Goal: Task Accomplishment & Management: Manage account settings

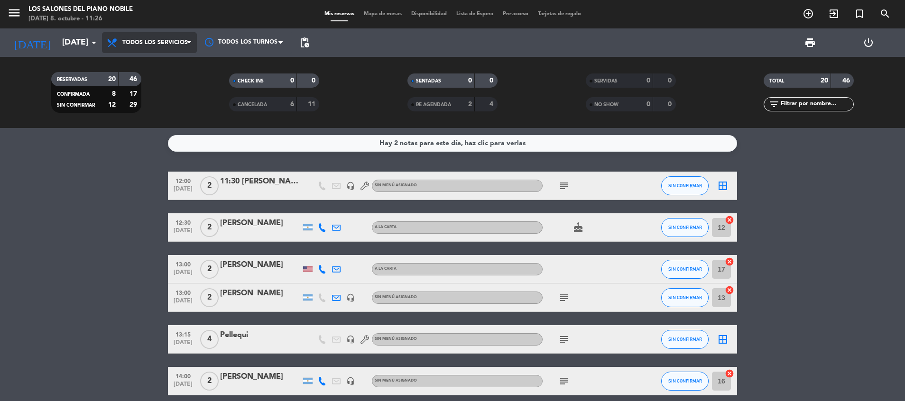
click at [139, 45] on span "Todos los servicios" at bounding box center [154, 42] width 65 height 7
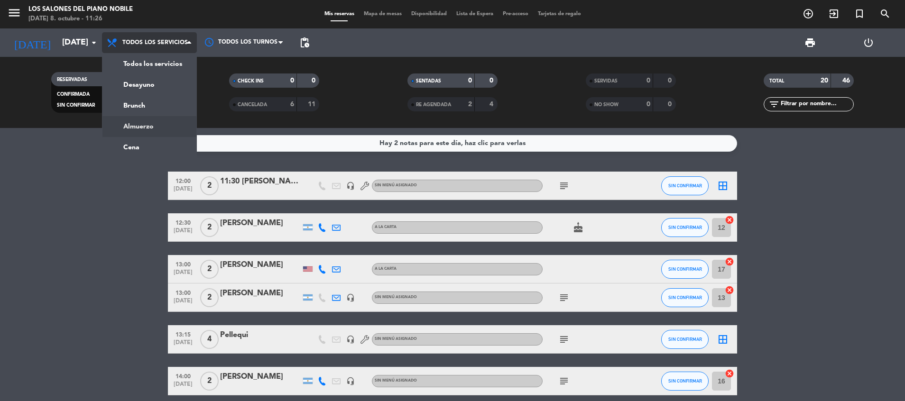
click at [149, 119] on div "menu Los Salones del Piano [PERSON_NAME] [DATE] 8. octubre - 11:26 Mis reservas…" at bounding box center [452, 64] width 905 height 128
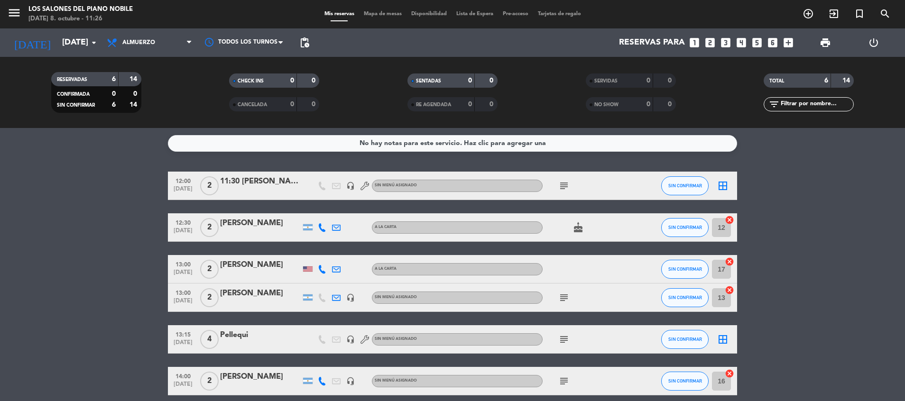
click at [562, 297] on icon "subject" at bounding box center [563, 297] width 11 height 11
click at [349, 297] on icon "headset_mic" at bounding box center [350, 298] width 9 height 9
click at [95, 218] on bookings-row "12:00 [DATE] 2 11:30 [PERSON_NAME] headset_mic Sin menú asignado subject SIN CO…" at bounding box center [452, 284] width 905 height 224
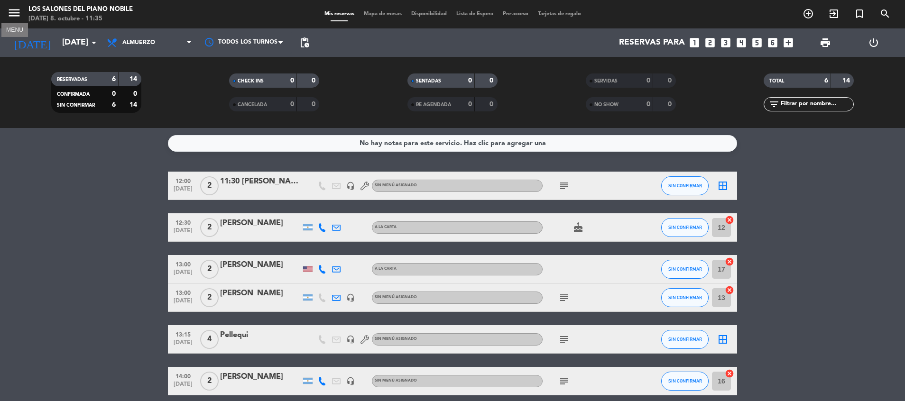
click at [14, 9] on icon "menu" at bounding box center [14, 13] width 14 height 14
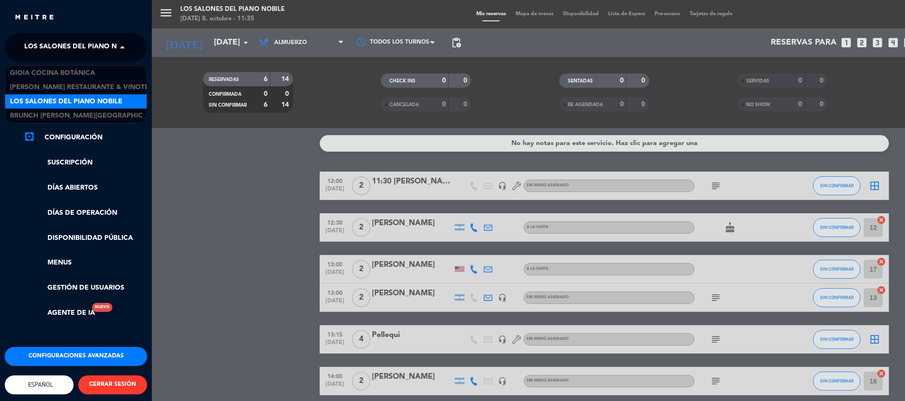
click at [69, 46] on span "Los Salones del Piano Nobile" at bounding box center [80, 47] width 112 height 20
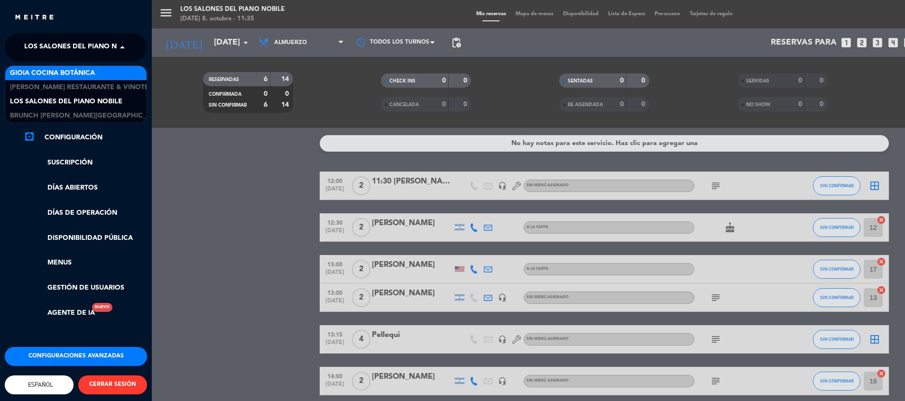
click at [67, 66] on div "[PERSON_NAME] Cocina Botánica [PERSON_NAME] Restaurante & Vinoteca Los Salones …" at bounding box center [76, 94] width 142 height 58
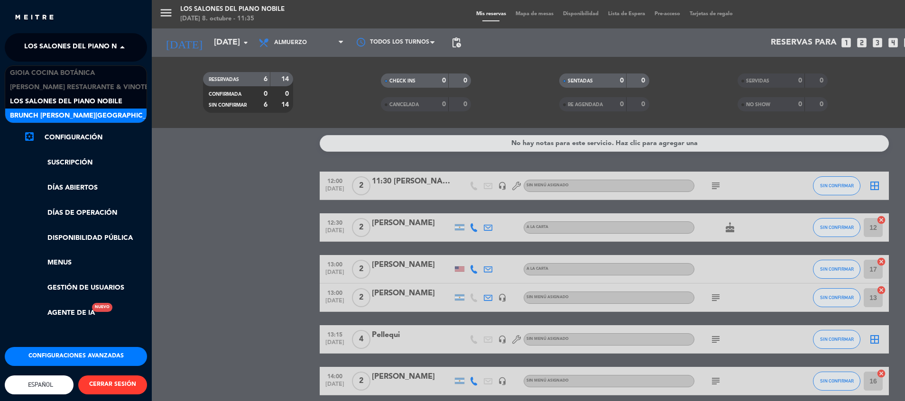
click at [57, 111] on span "Brunch [PERSON_NAME][GEOGRAPHIC_DATA][PERSON_NAME]" at bounding box center [115, 115] width 211 height 11
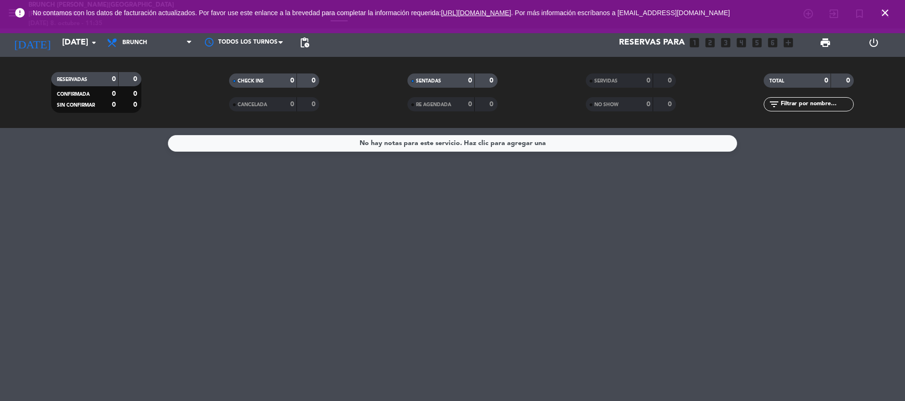
click at [482, 9] on link "[URL][DOMAIN_NAME]" at bounding box center [476, 13] width 70 height 8
click at [887, 10] on icon "close" at bounding box center [884, 12] width 11 height 11
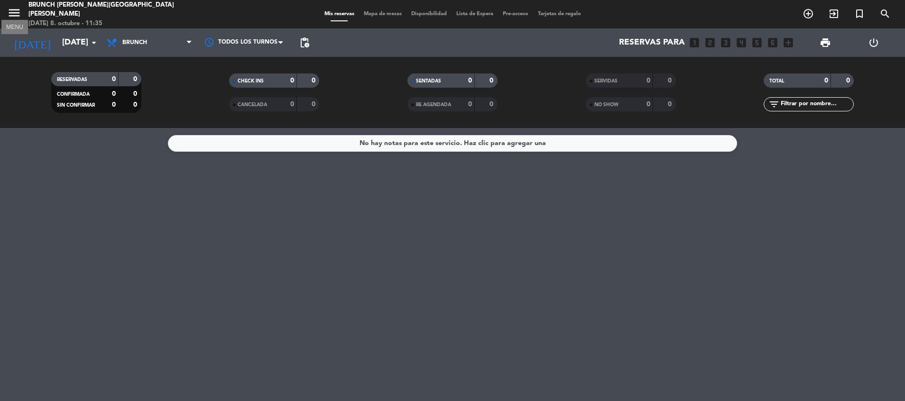
click at [13, 16] on icon "menu" at bounding box center [14, 13] width 14 height 14
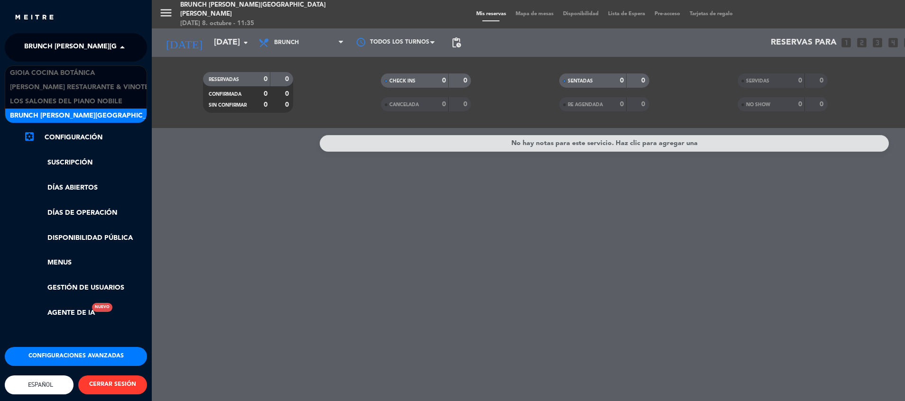
click at [35, 48] on span "Brunch [PERSON_NAME][GEOGRAPHIC_DATA][PERSON_NAME]" at bounding box center [129, 47] width 211 height 20
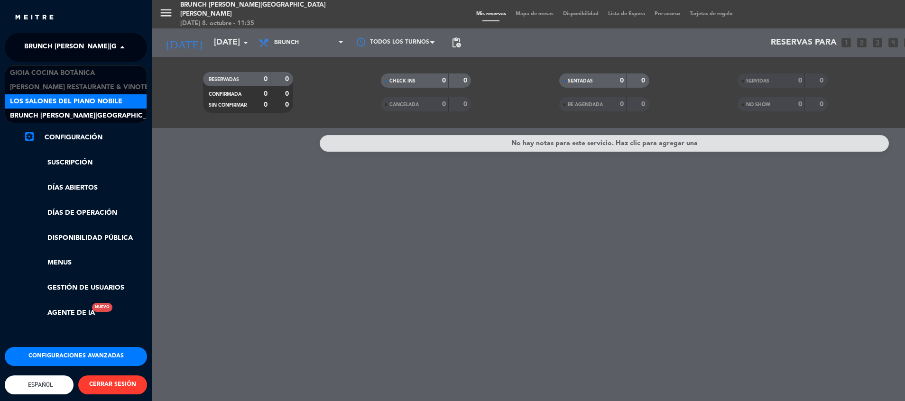
click at [48, 96] on span "Los Salones del Piano Nobile" at bounding box center [66, 101] width 112 height 11
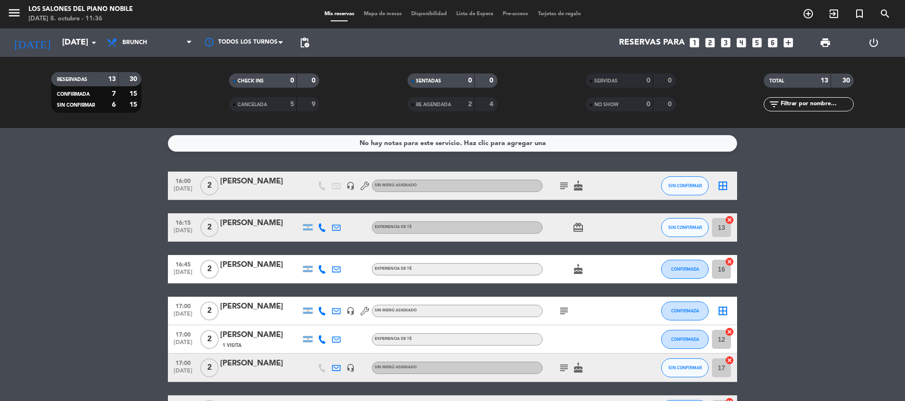
click at [131, 216] on bookings-row "16:00 [DATE] 2 [PERSON_NAME] headset_mic Sin menú asignado subject cake SIN CON…" at bounding box center [452, 397] width 905 height 450
